Goal: Information Seeking & Learning: Learn about a topic

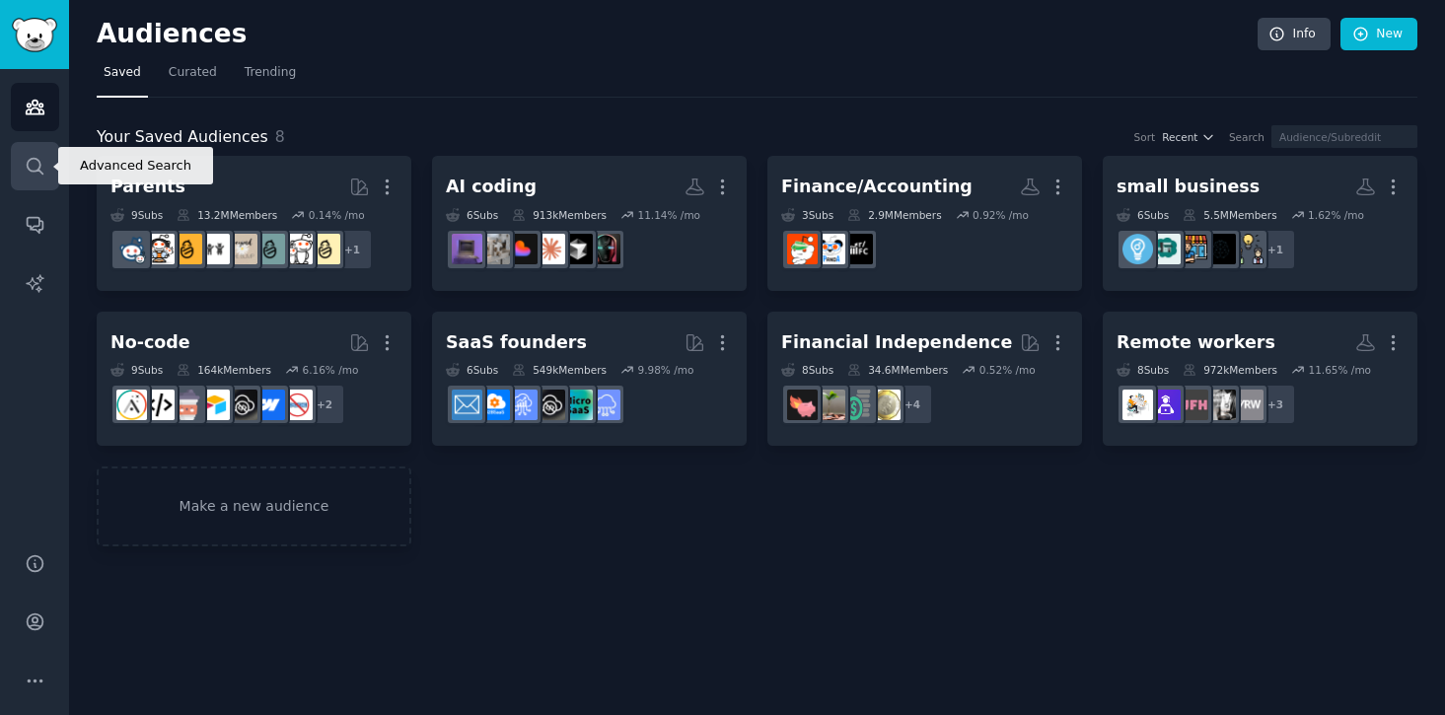
click at [18, 156] on link "Search" at bounding box center [35, 166] width 48 height 48
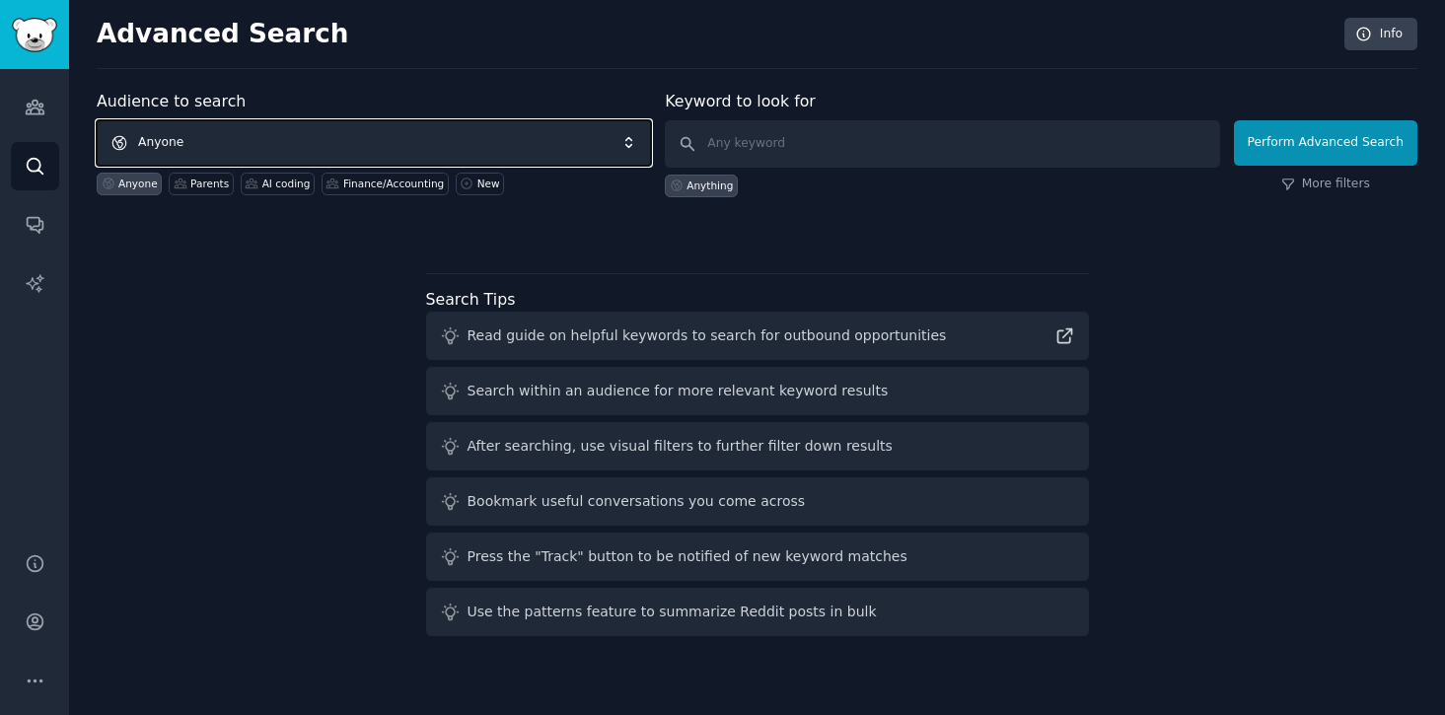
click at [389, 146] on span "Anyone" at bounding box center [374, 142] width 554 height 45
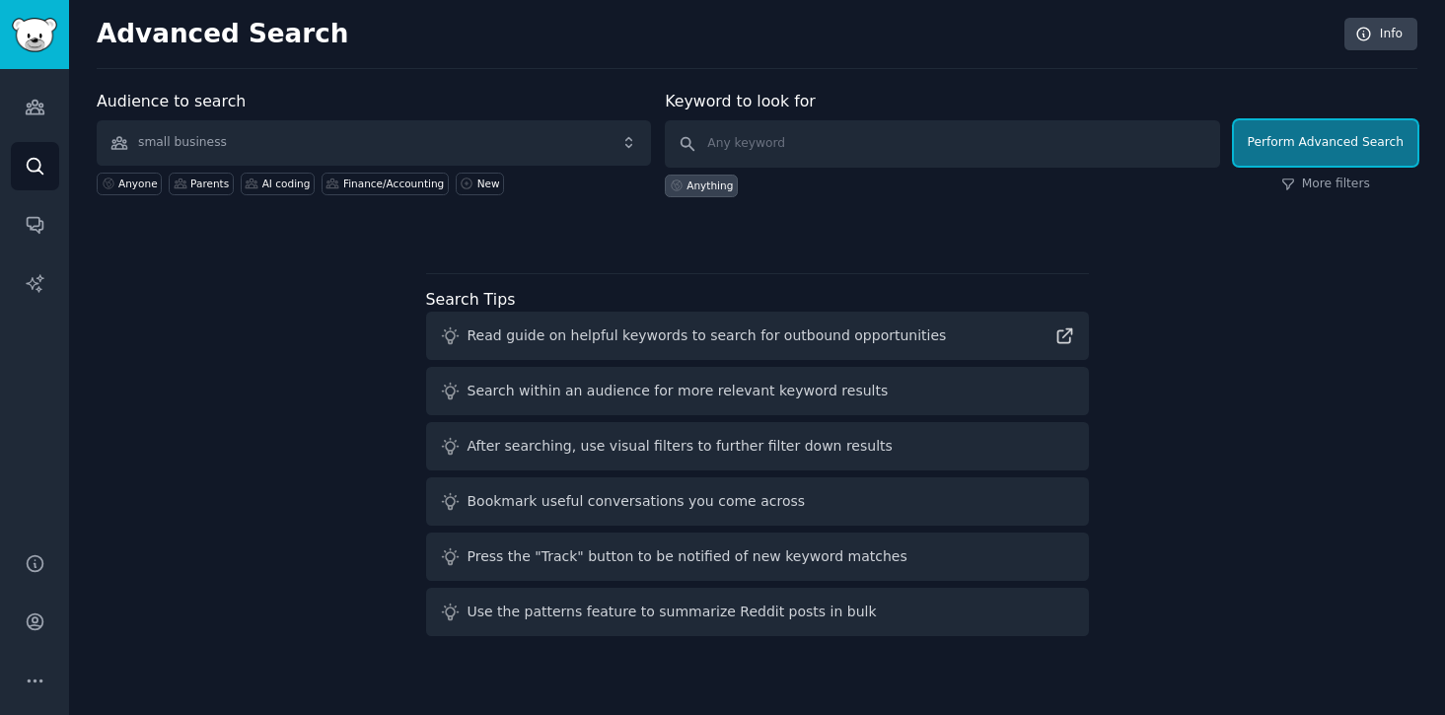
click at [1293, 150] on button "Perform Advanced Search" at bounding box center [1325, 142] width 183 height 45
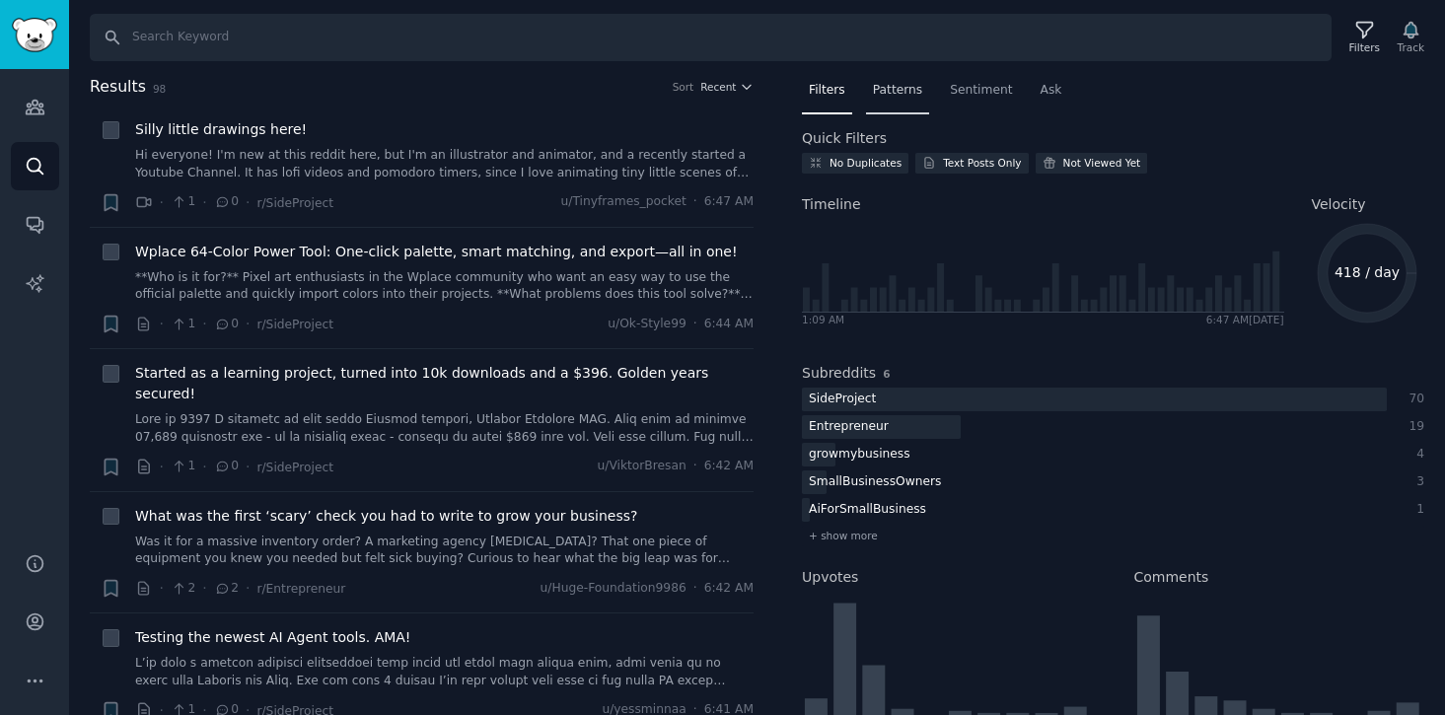
click at [918, 92] on span "Patterns" at bounding box center [897, 91] width 49 height 18
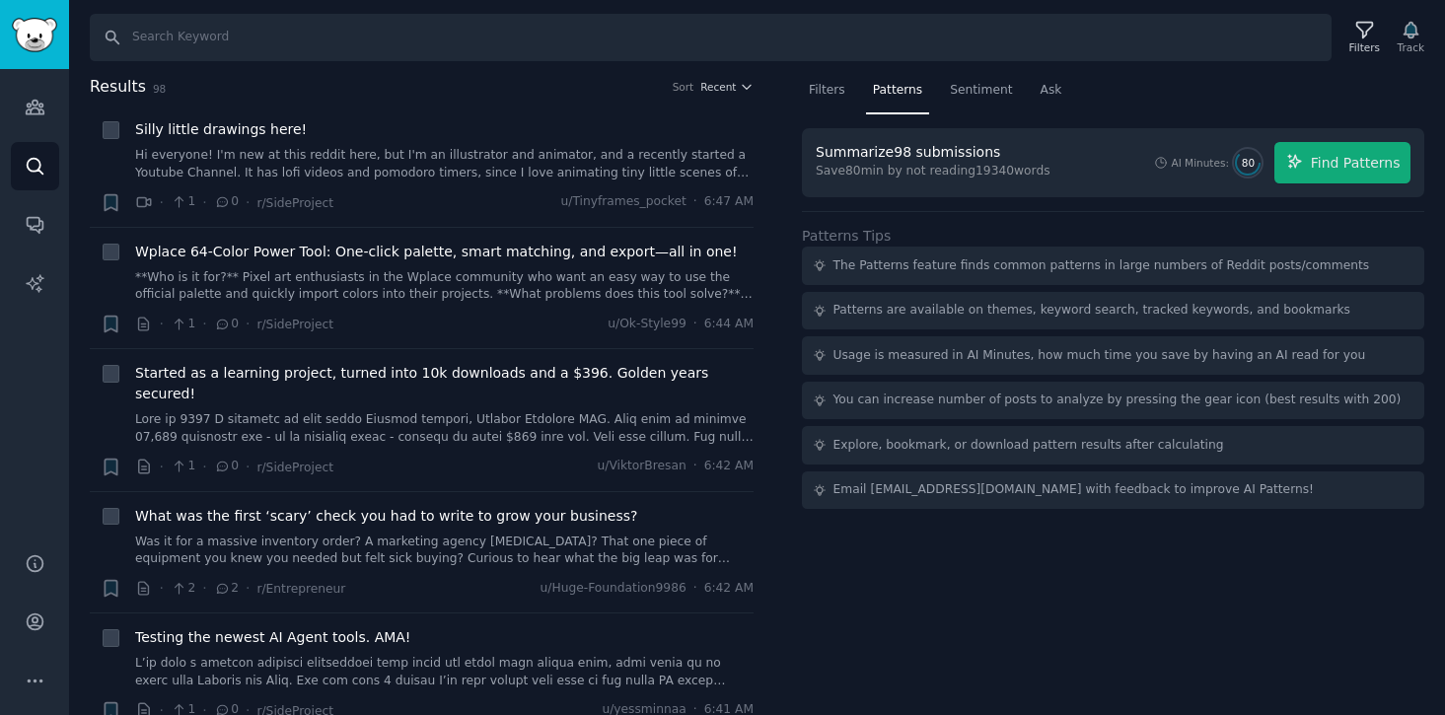
click at [35, 136] on div "Audiences Search Conversations AI Reports" at bounding box center [34, 299] width 69 height 460
click at [34, 79] on div "Audiences Search Conversations AI Reports" at bounding box center [34, 299] width 69 height 460
click at [34, 93] on link "Audiences" at bounding box center [35, 107] width 48 height 48
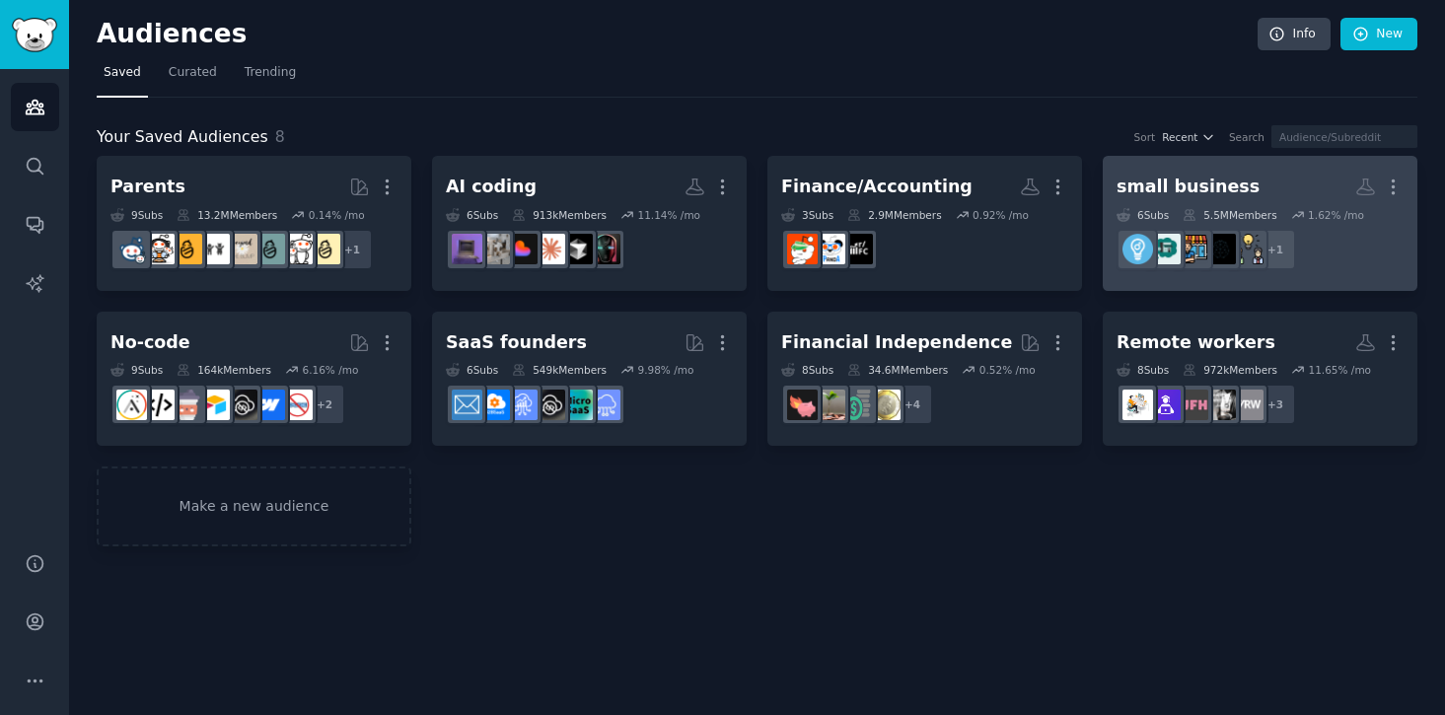
click at [1253, 175] on h2 "small business More" at bounding box center [1259, 187] width 287 height 35
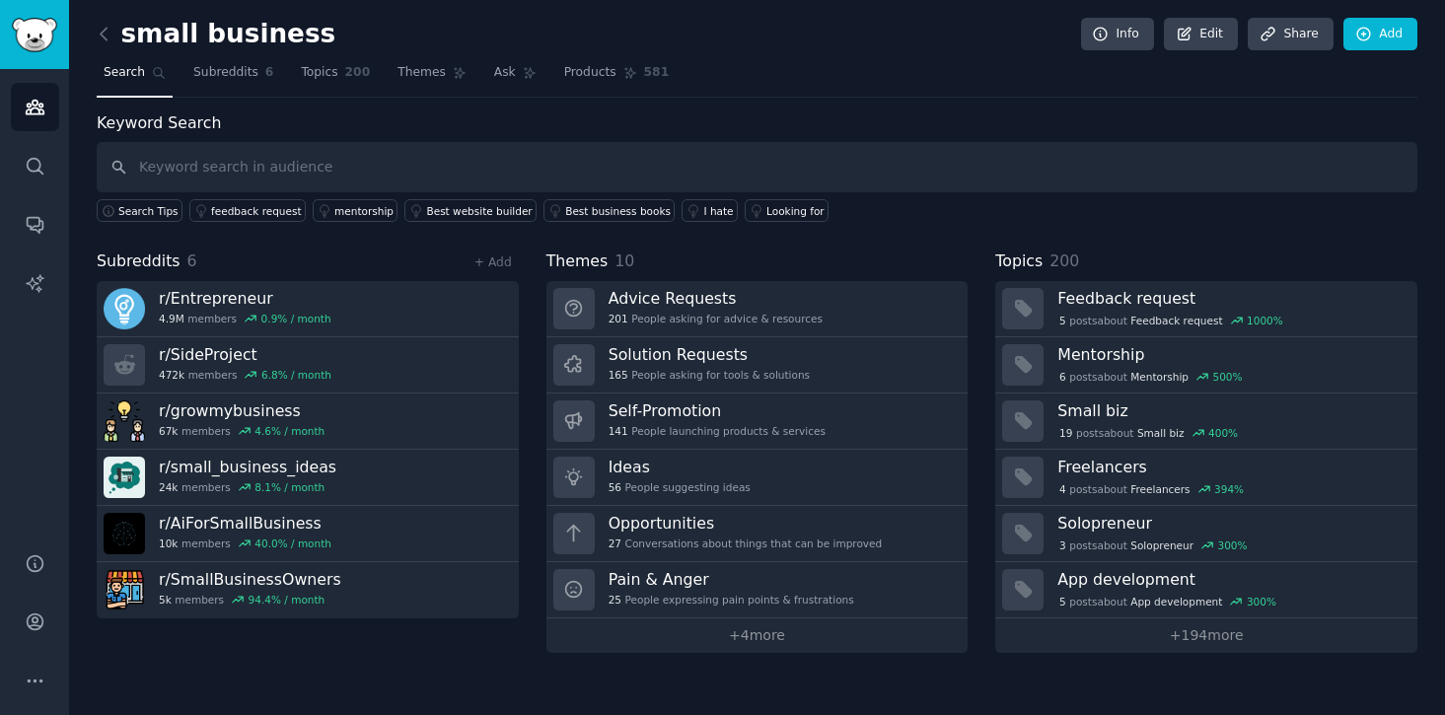
click at [114, 30] on link at bounding box center [109, 35] width 25 height 32
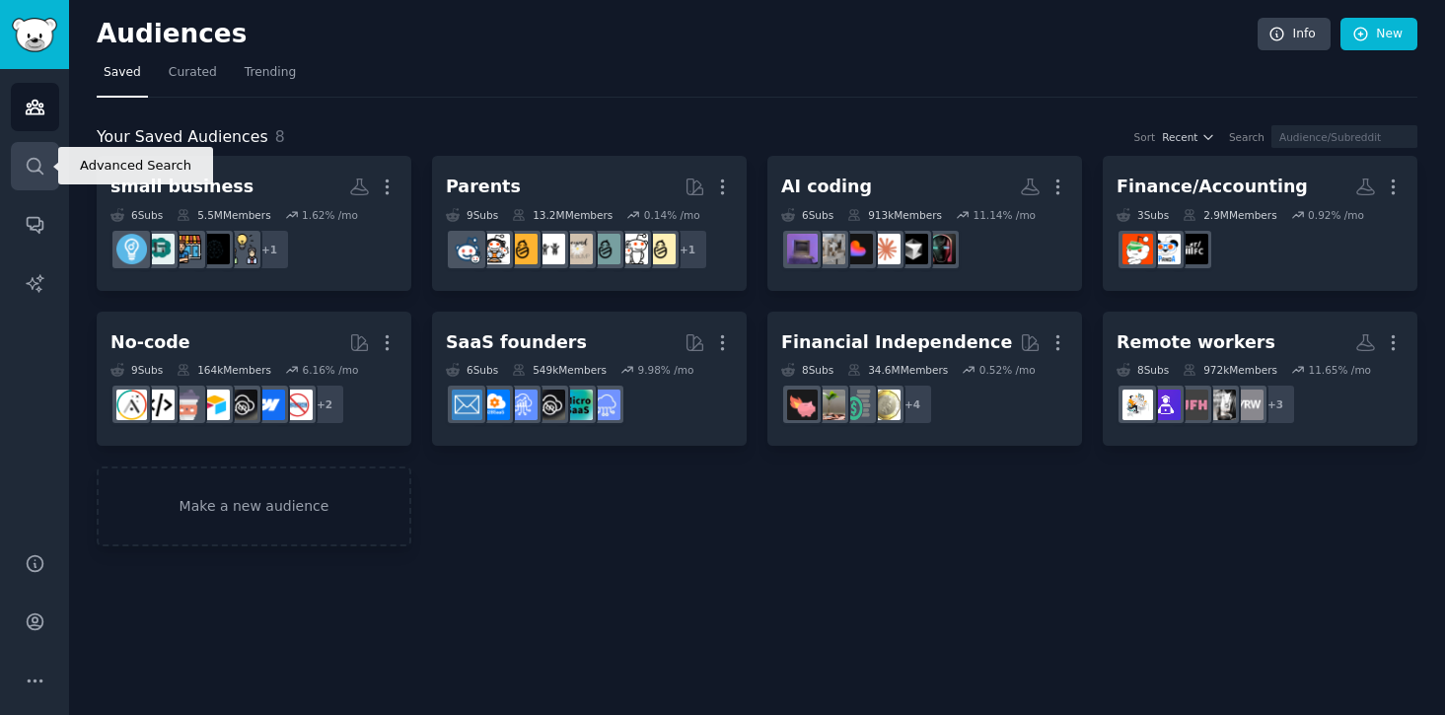
click at [35, 164] on icon "Sidebar" at bounding box center [35, 166] width 21 height 21
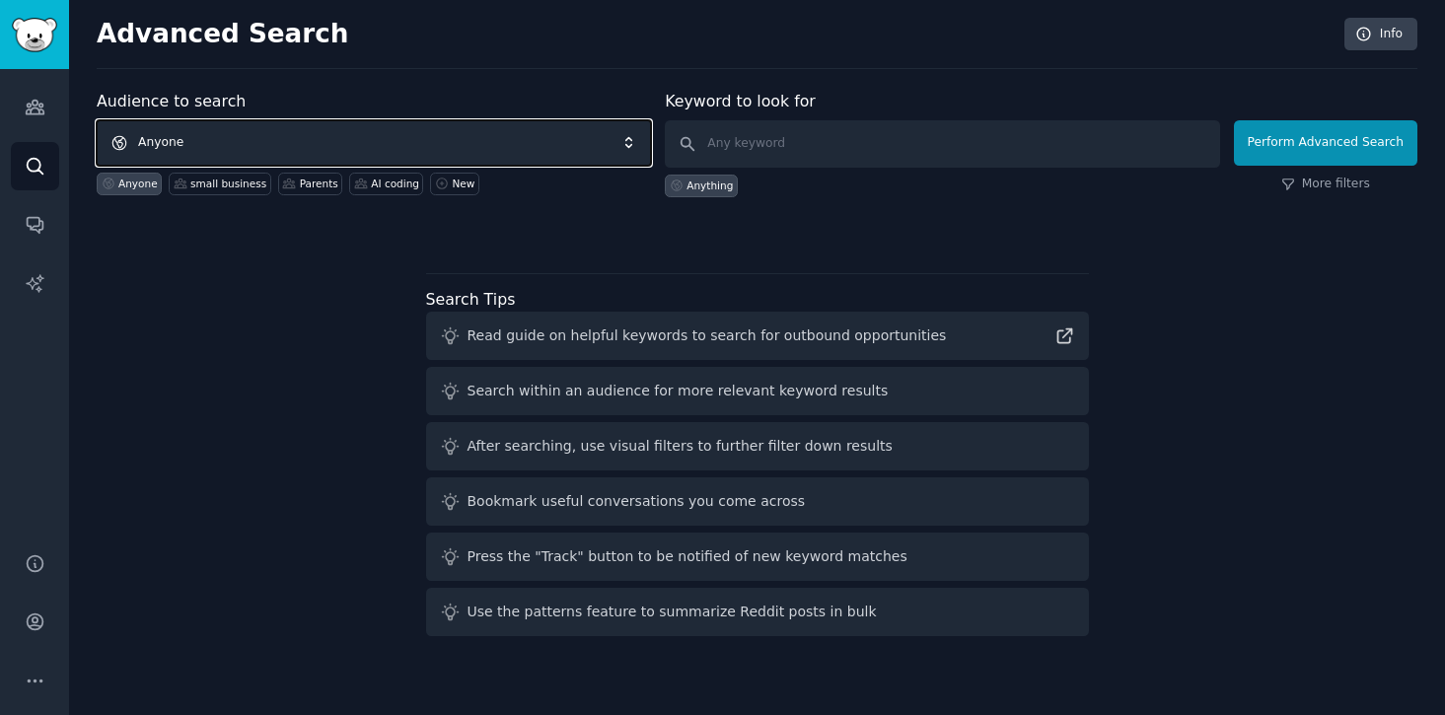
click at [423, 139] on span "Anyone" at bounding box center [374, 142] width 554 height 45
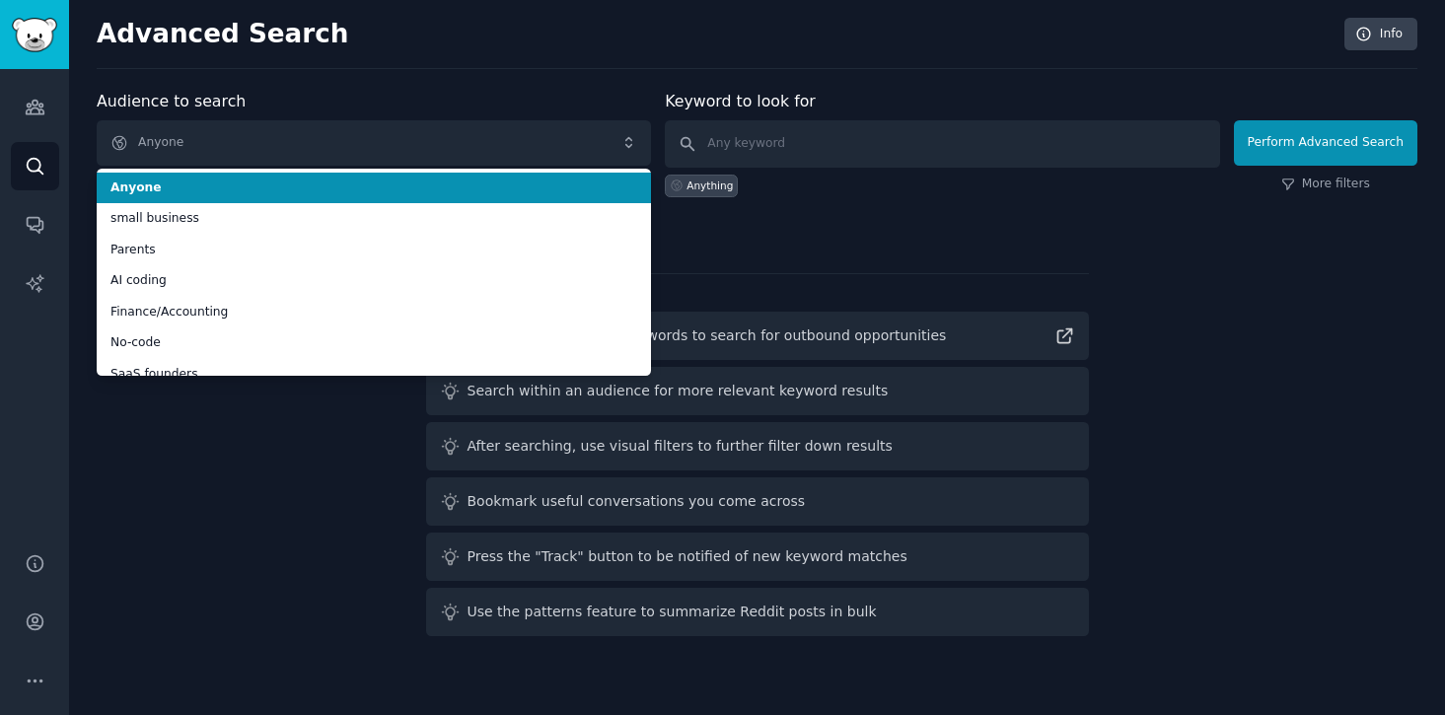
click at [319, 81] on div "Advanced Search Info Audience to search Anyone Anyone small business Parents AI…" at bounding box center [757, 357] width 1376 height 715
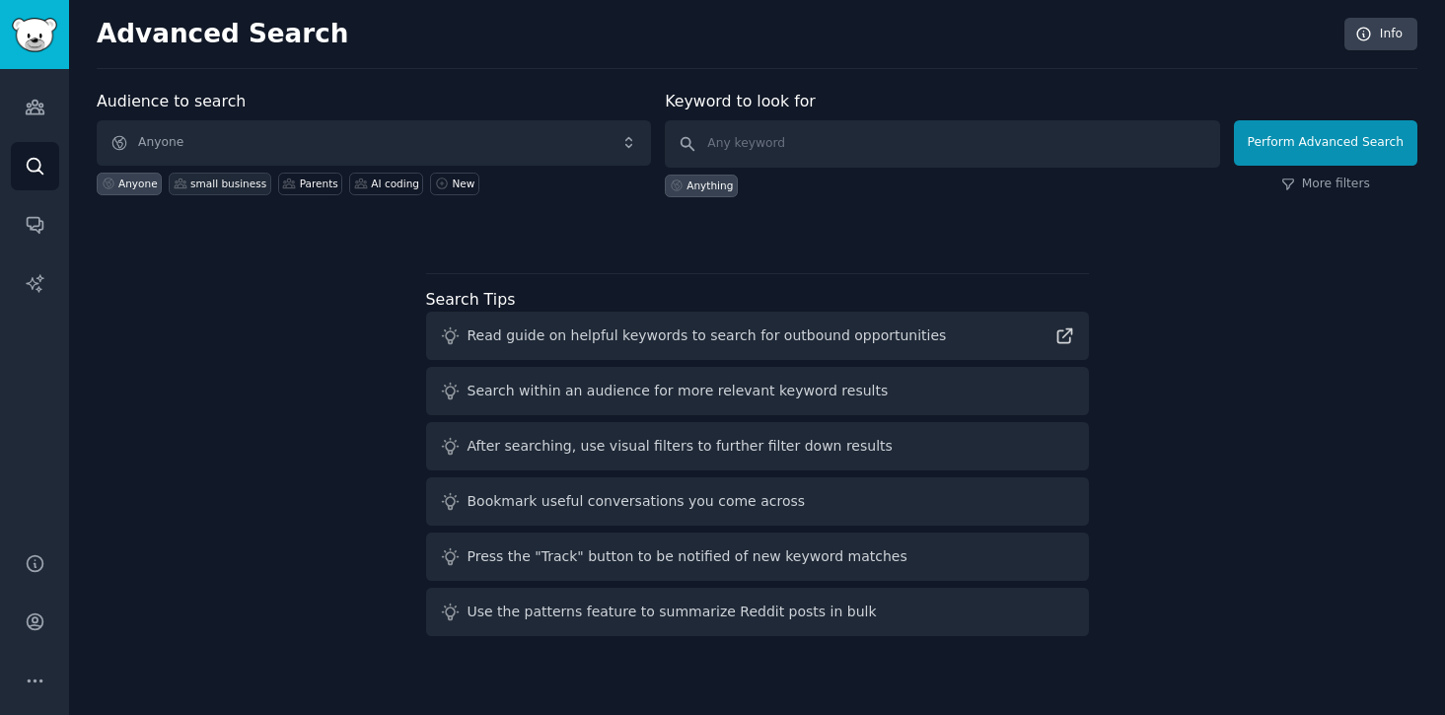
click at [220, 182] on div "small business" at bounding box center [228, 184] width 76 height 14
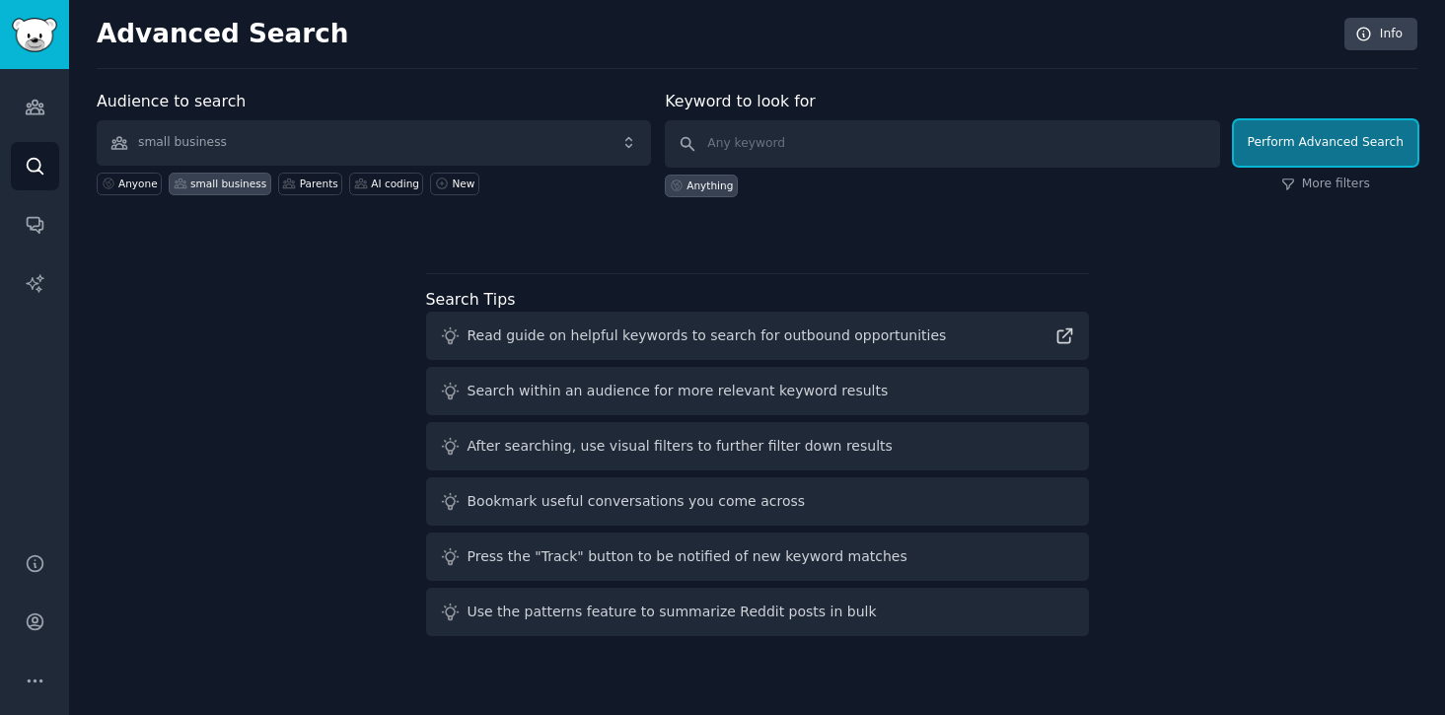
click at [1292, 160] on button "Perform Advanced Search" at bounding box center [1325, 142] width 183 height 45
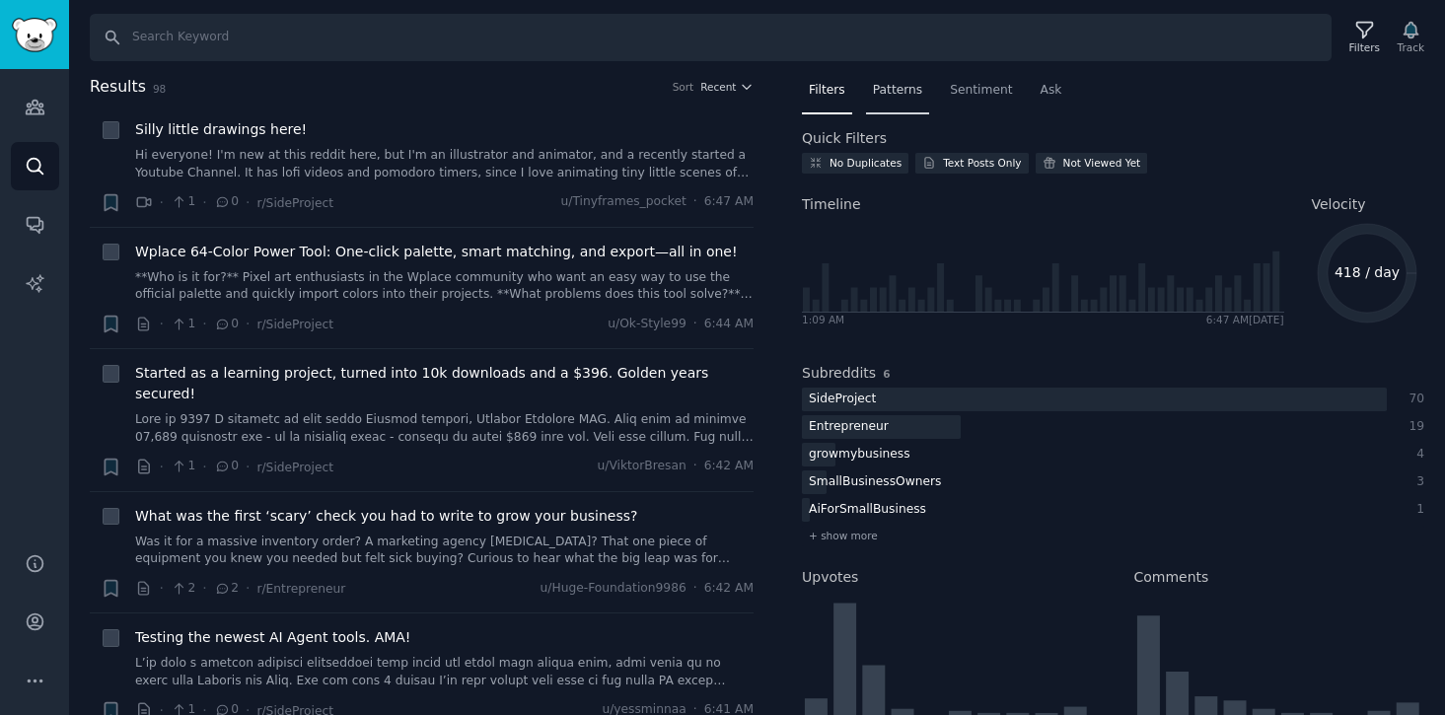
click at [894, 94] on span "Patterns" at bounding box center [897, 91] width 49 height 18
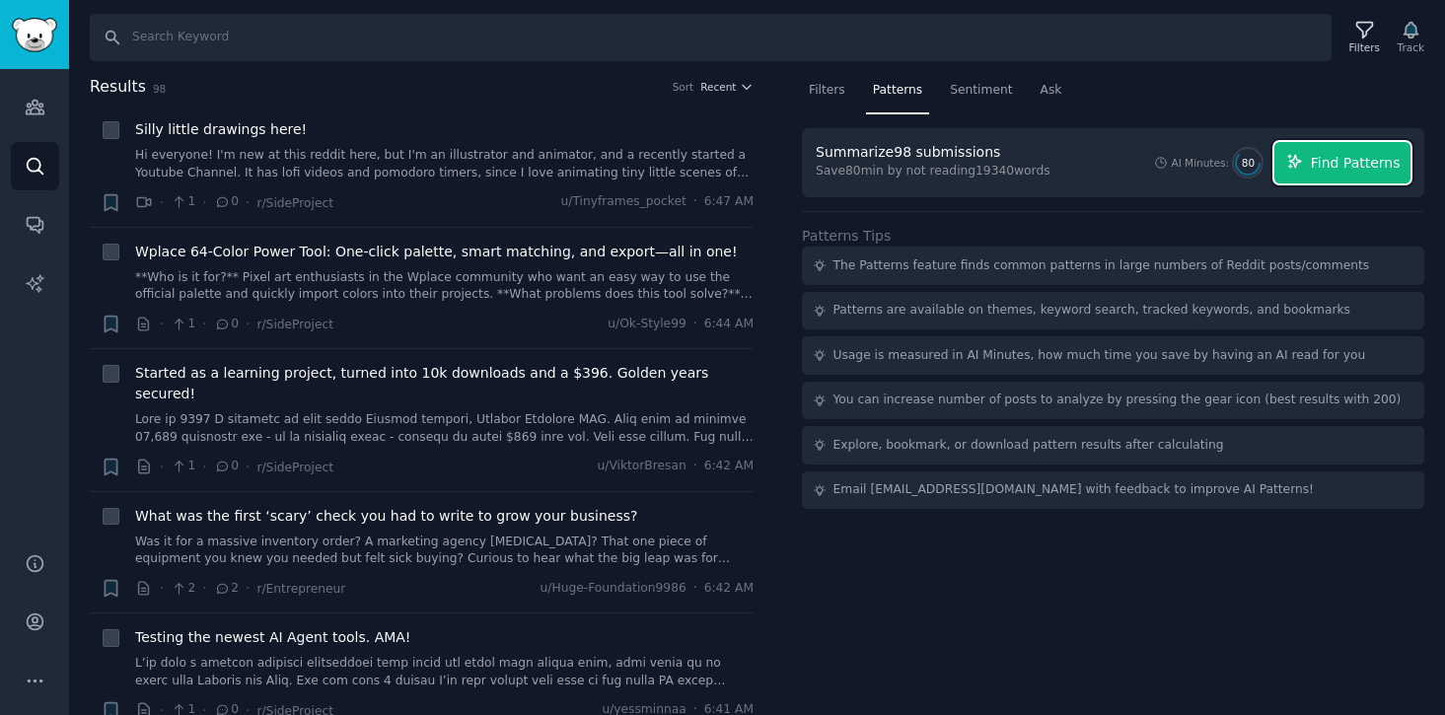
click at [1317, 178] on button "Find Patterns" at bounding box center [1342, 162] width 136 height 41
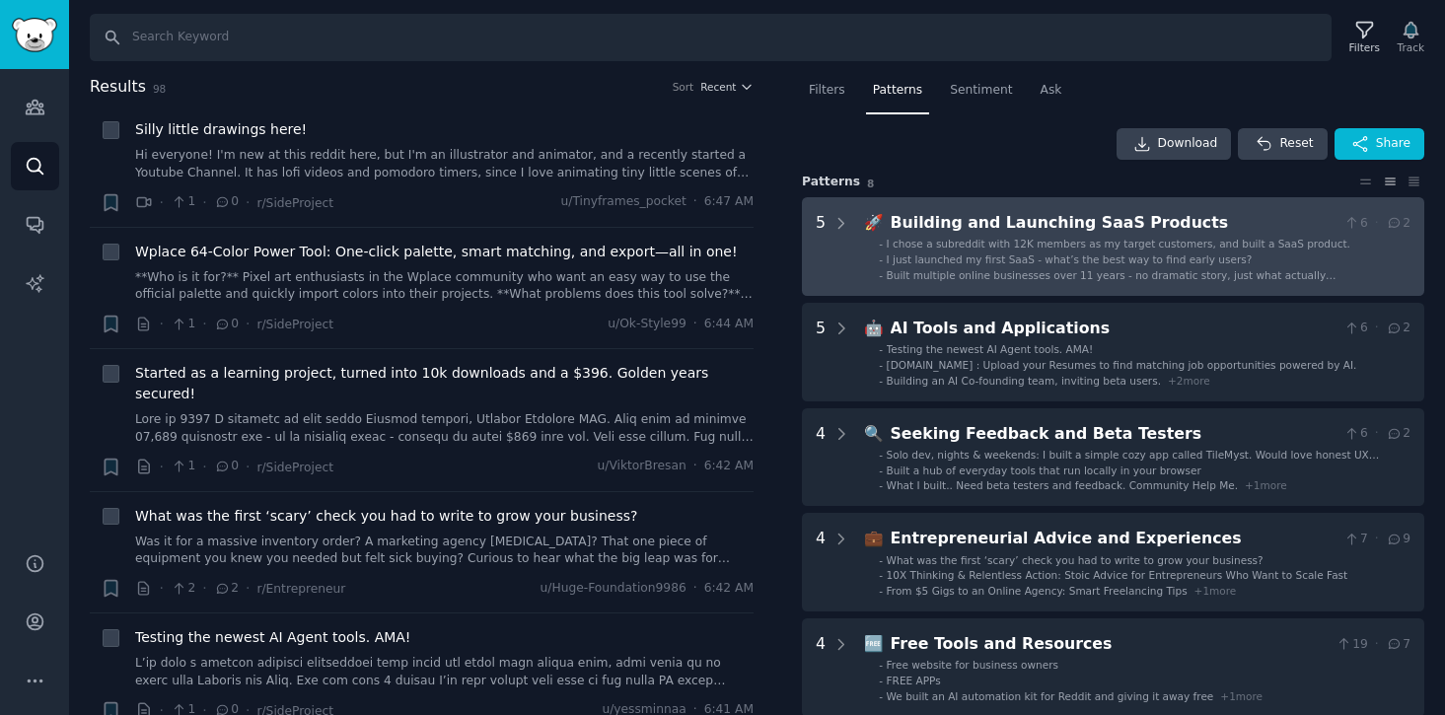
click at [873, 215] on span "🚀" at bounding box center [874, 222] width 20 height 19
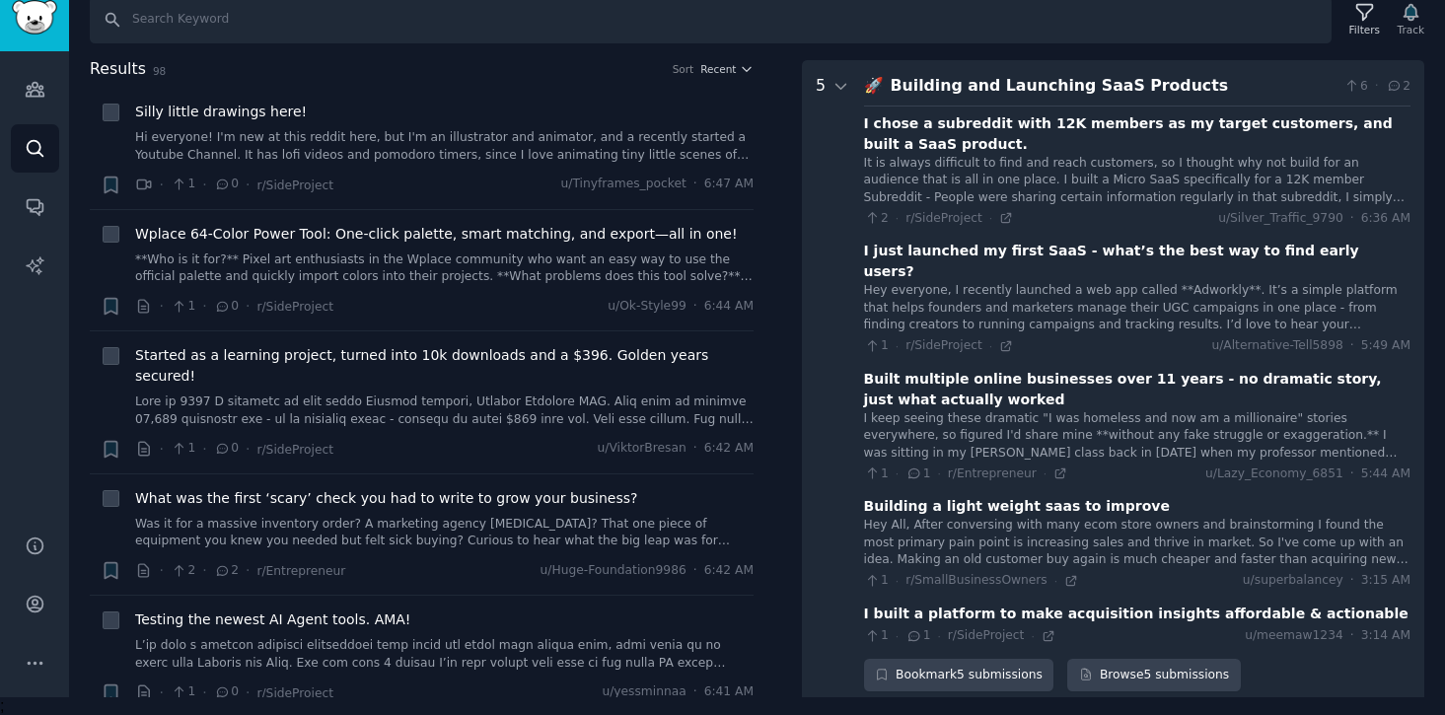
scroll to position [122, 0]
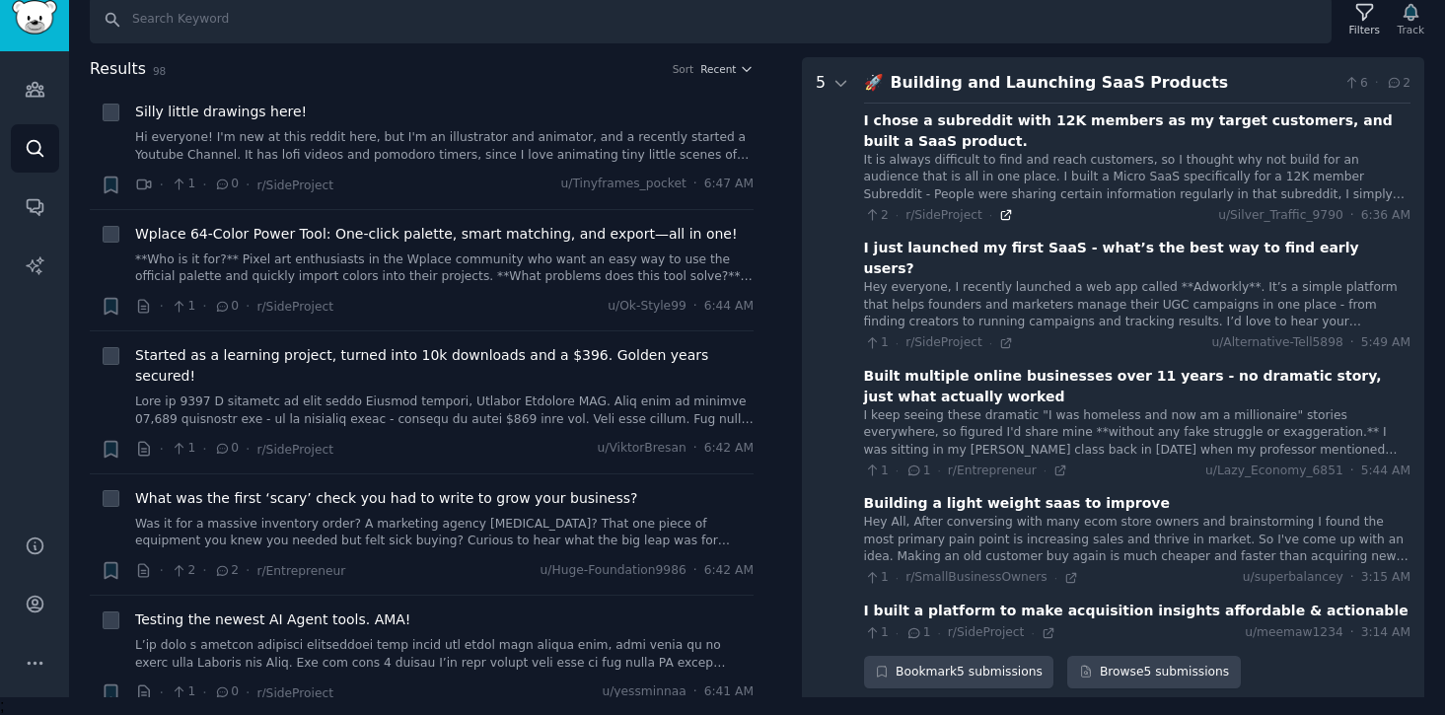
click at [1001, 211] on icon at bounding box center [1006, 215] width 14 height 14
click at [999, 336] on icon at bounding box center [1006, 343] width 14 height 14
click at [1055, 466] on icon at bounding box center [1059, 470] width 9 height 9
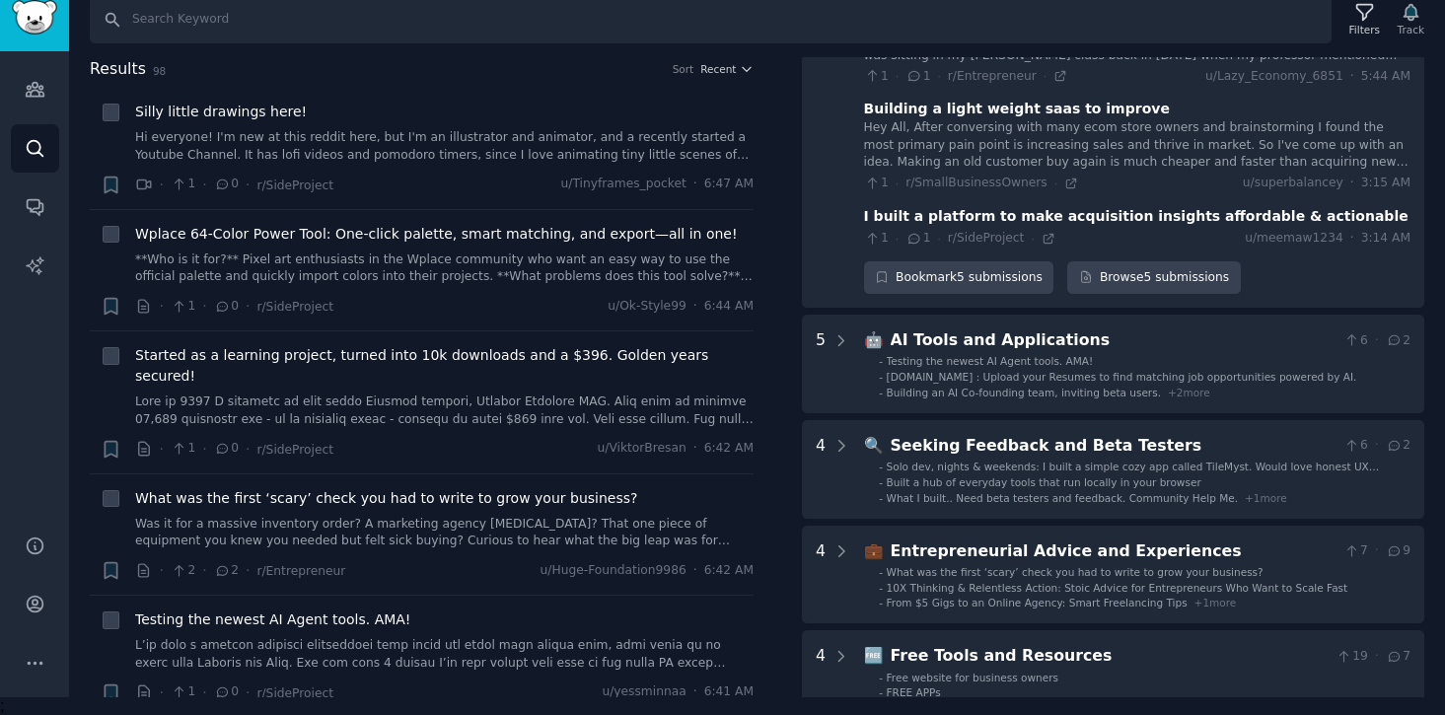
click at [845, 332] on icon at bounding box center [841, 341] width 18 height 18
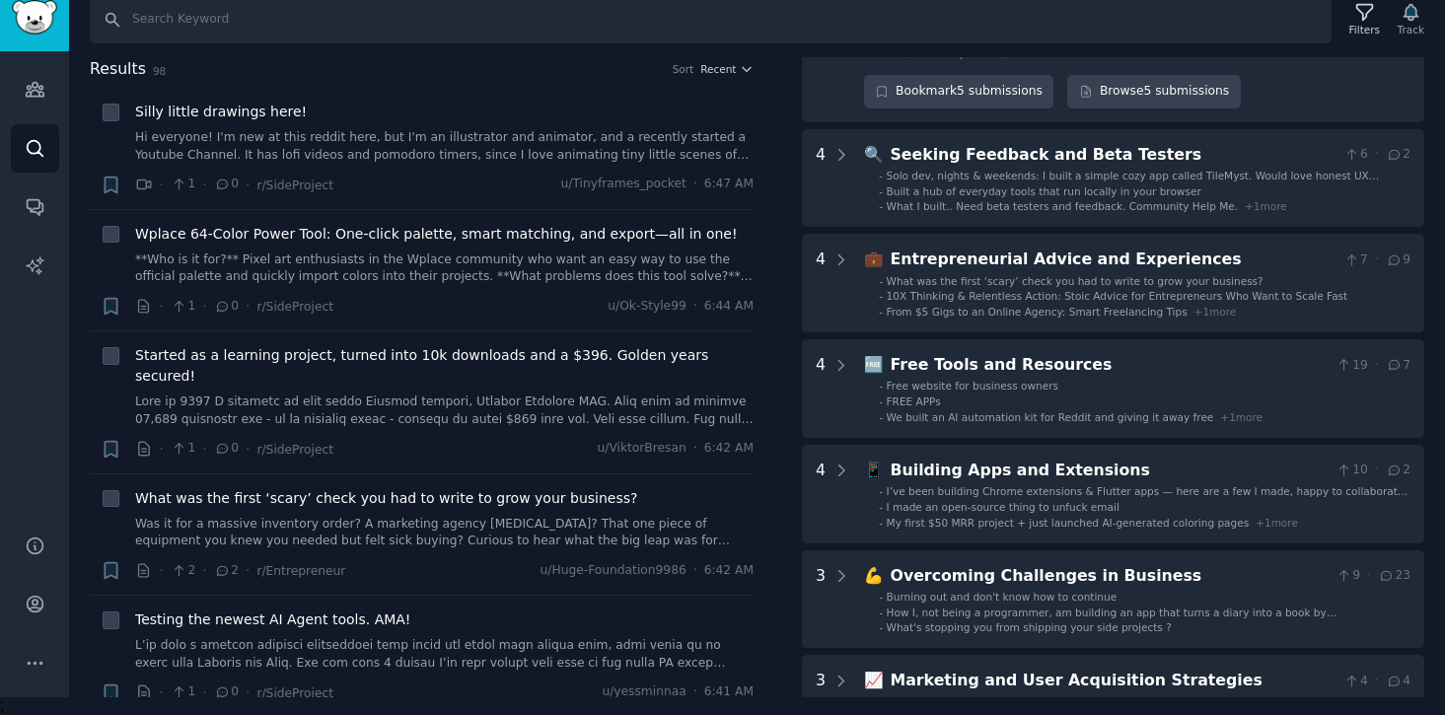
scroll to position [1420, 0]
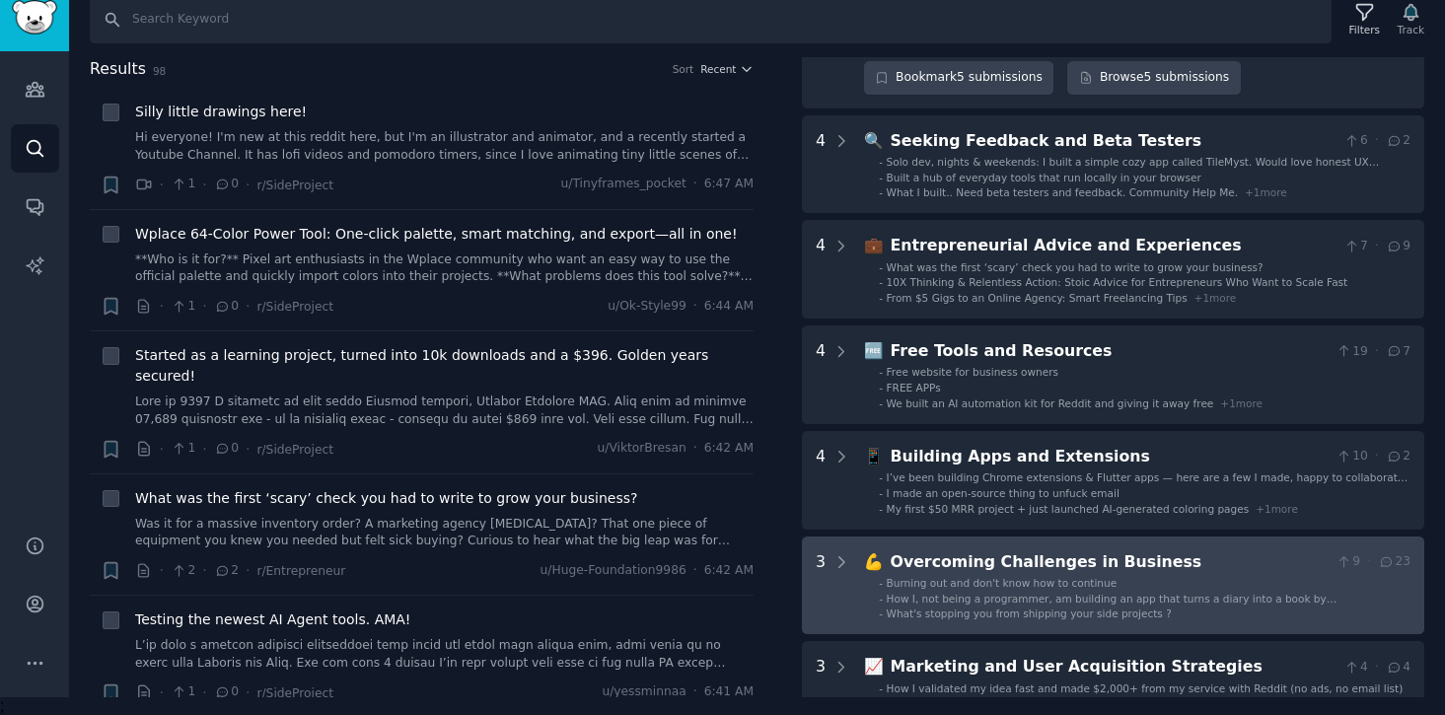
click at [913, 536] on Business "3 💪 Overcoming Challenges in Business 9 · 23 - Burning out and don't know how t…" at bounding box center [1113, 585] width 622 height 99
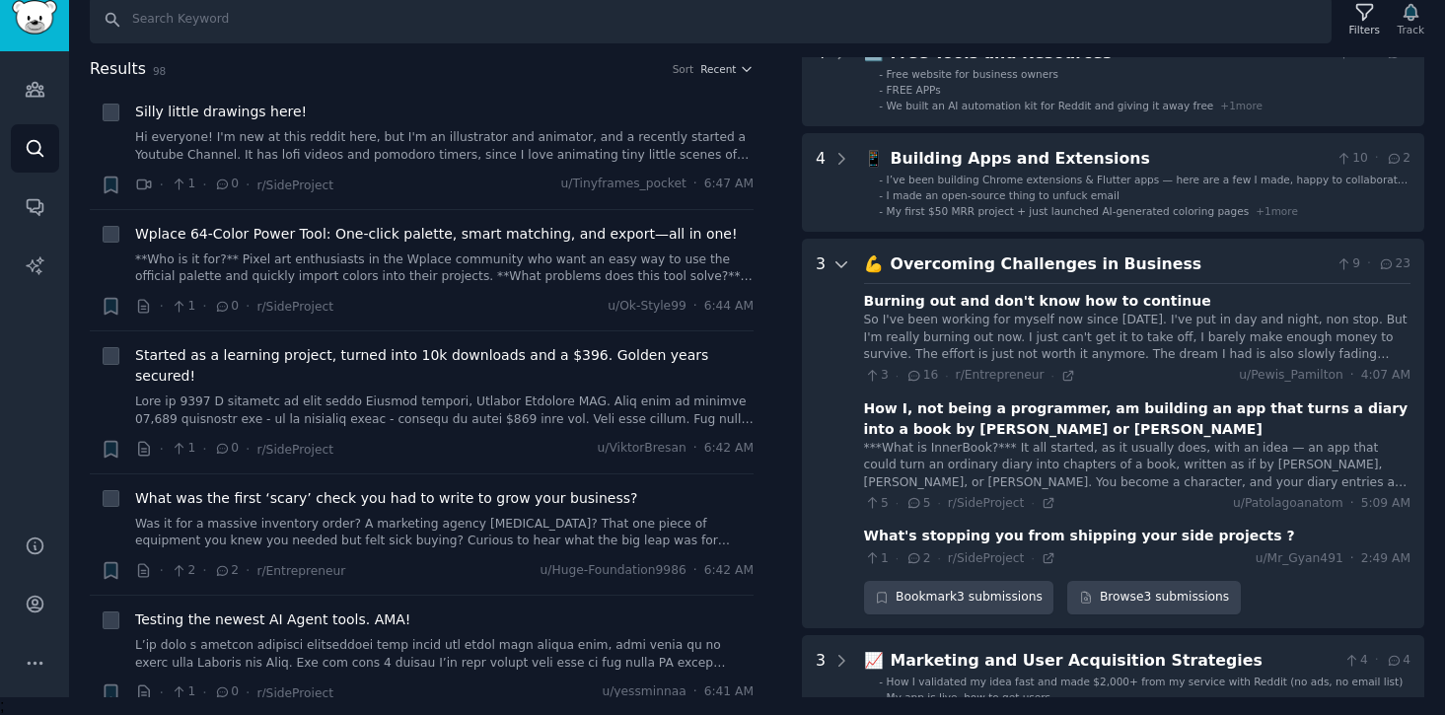
scroll to position [1642, 0]
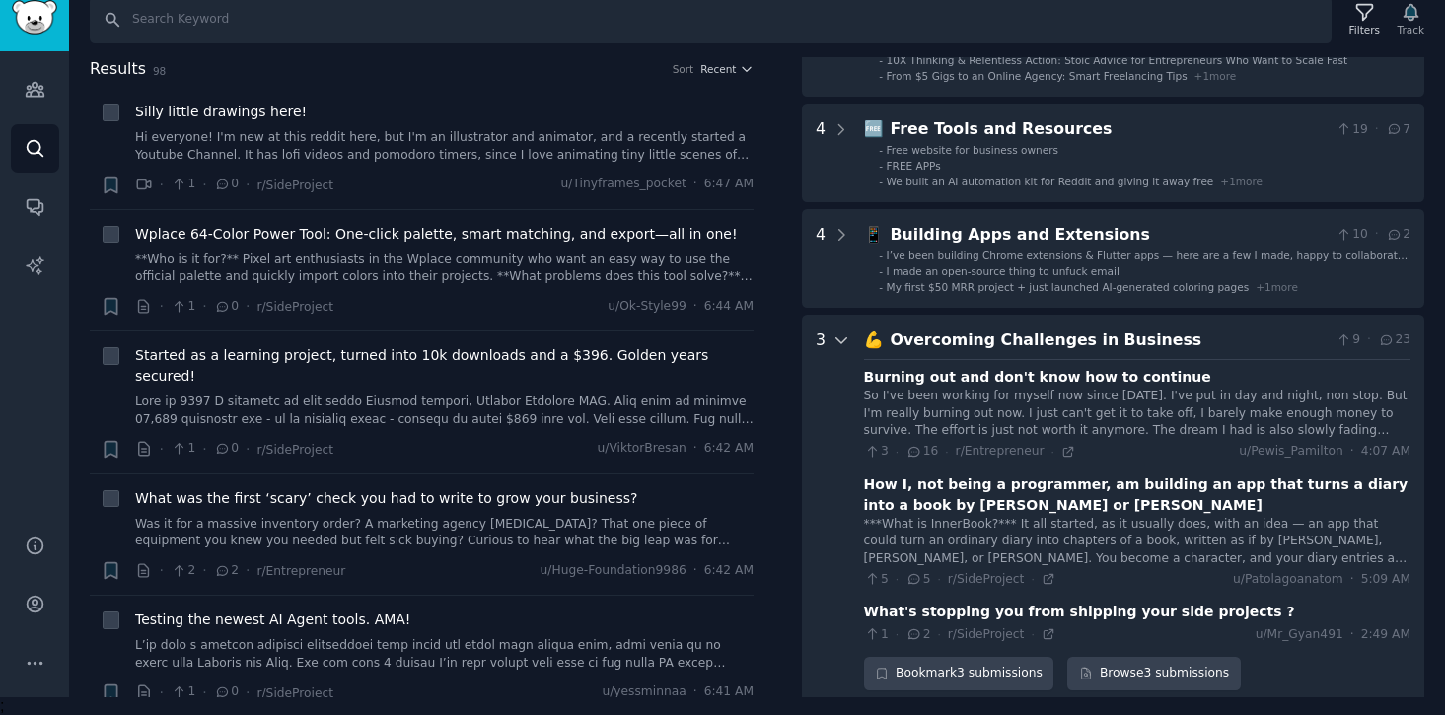
click at [835, 328] on div at bounding box center [841, 509] width 18 height 362
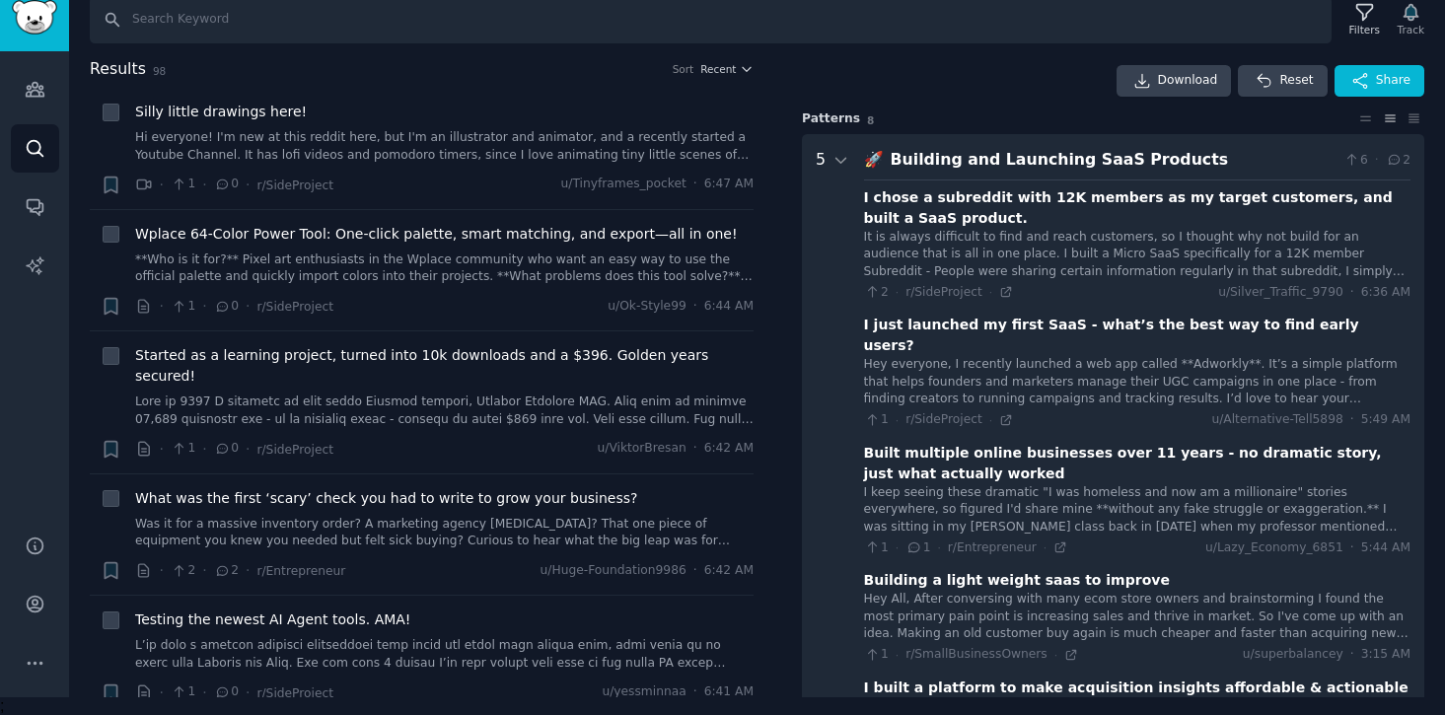
scroll to position [0, 0]
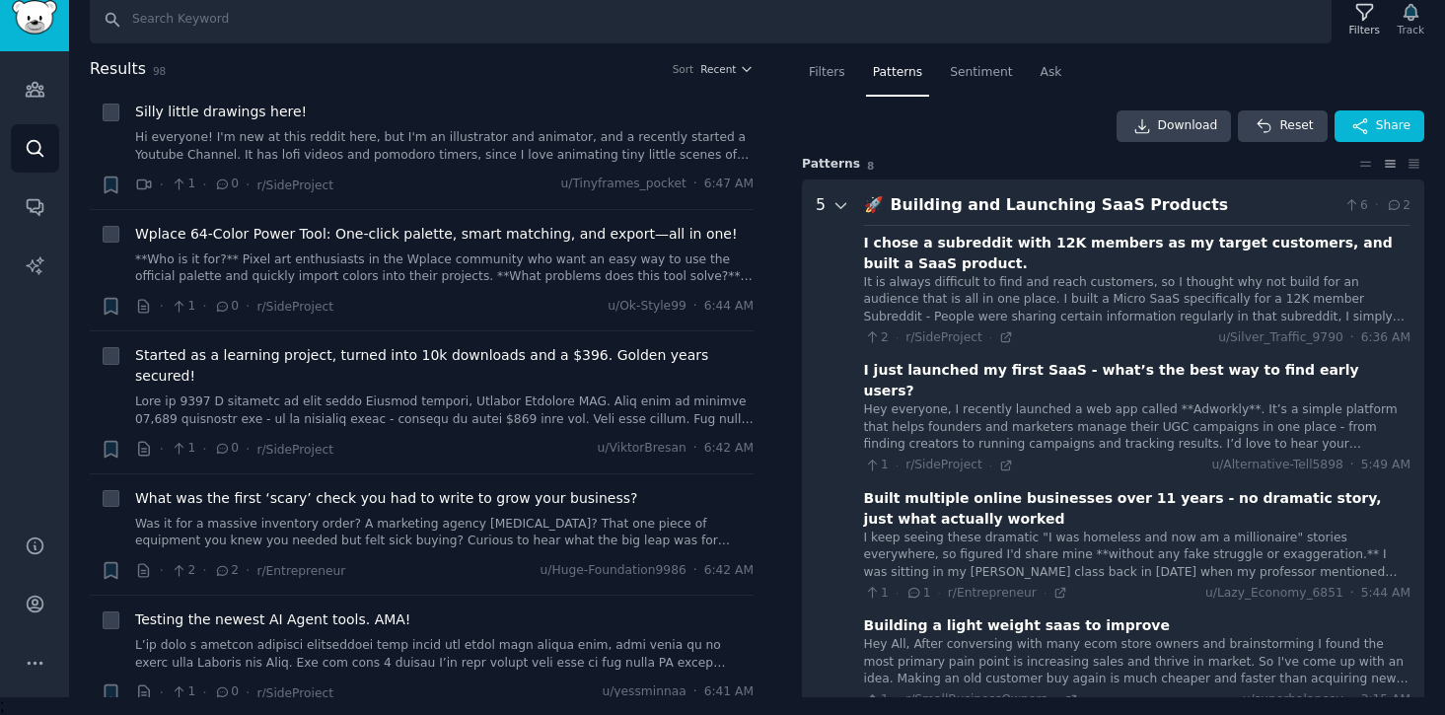
click at [845, 197] on icon at bounding box center [841, 206] width 18 height 18
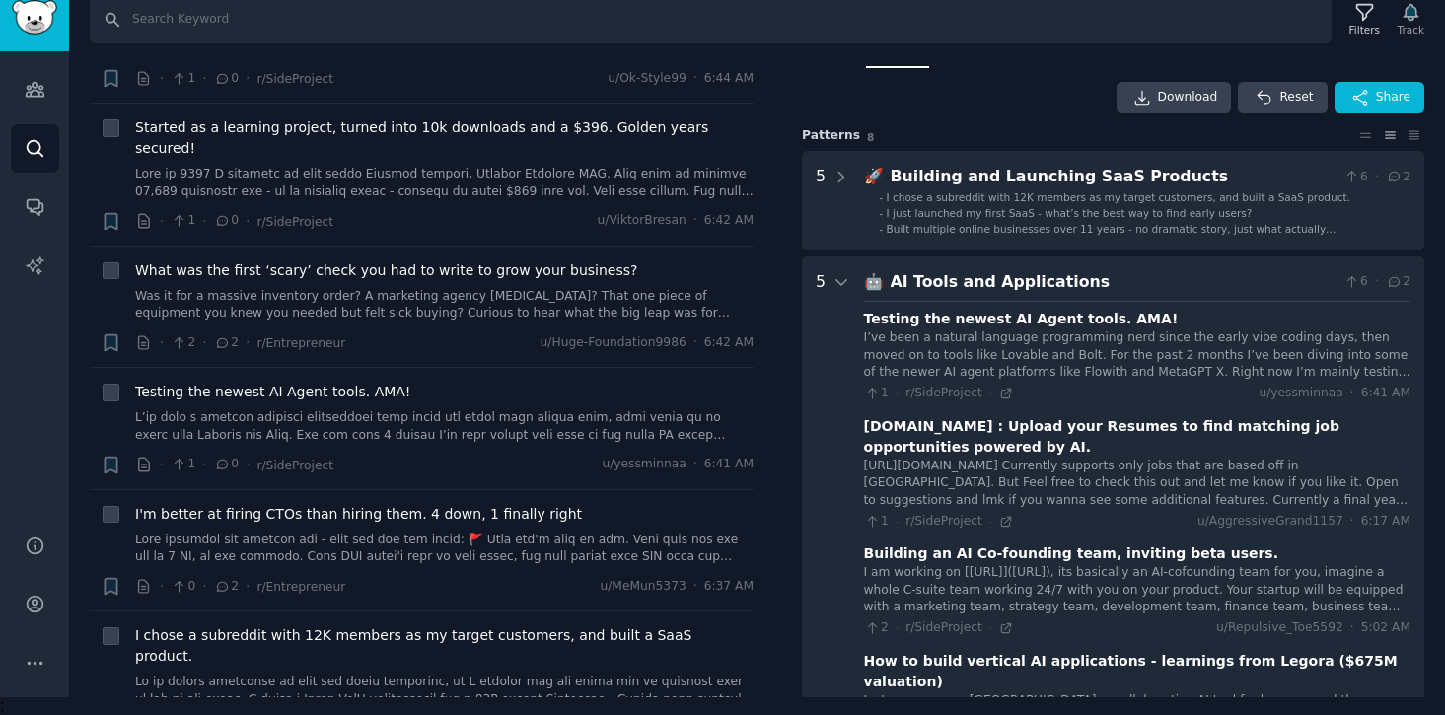
scroll to position [43, 0]
